Goal: Find specific page/section: Find specific page/section

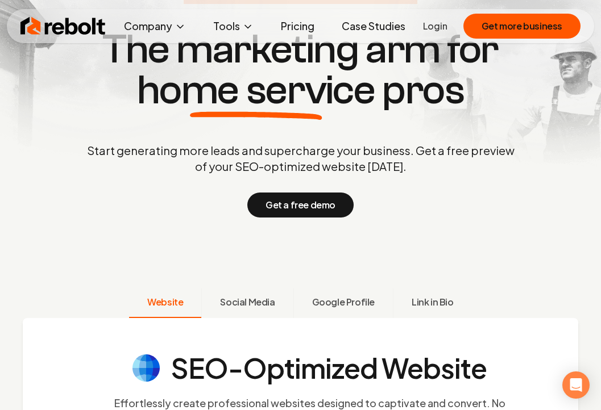
scroll to position [11, 0]
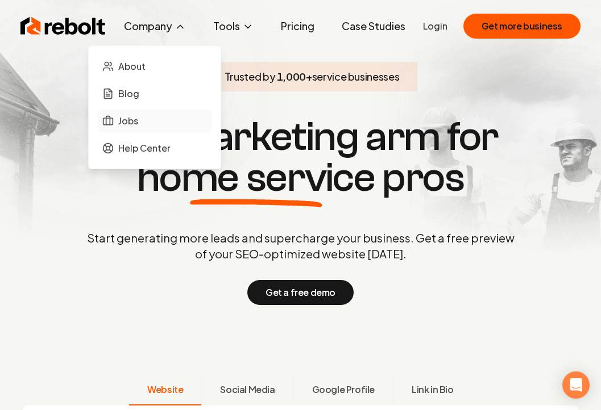
click at [138, 127] on span "Jobs" at bounding box center [128, 121] width 20 height 14
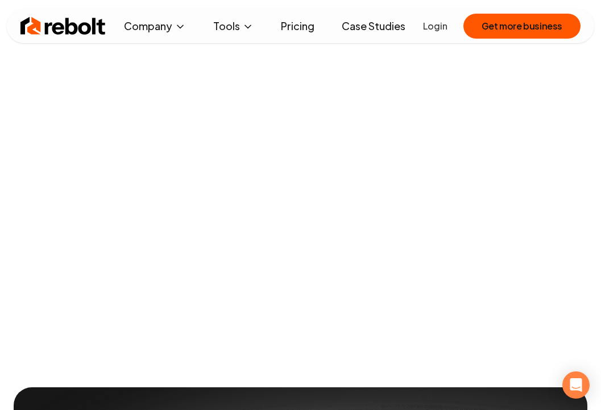
scroll to position [23, 0]
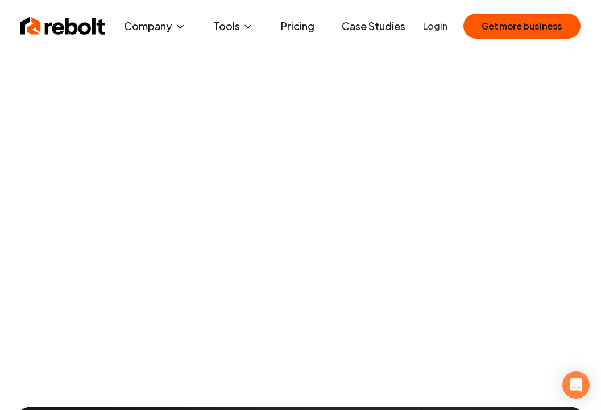
scroll to position [13, 0]
